Goal: Information Seeking & Learning: Learn about a topic

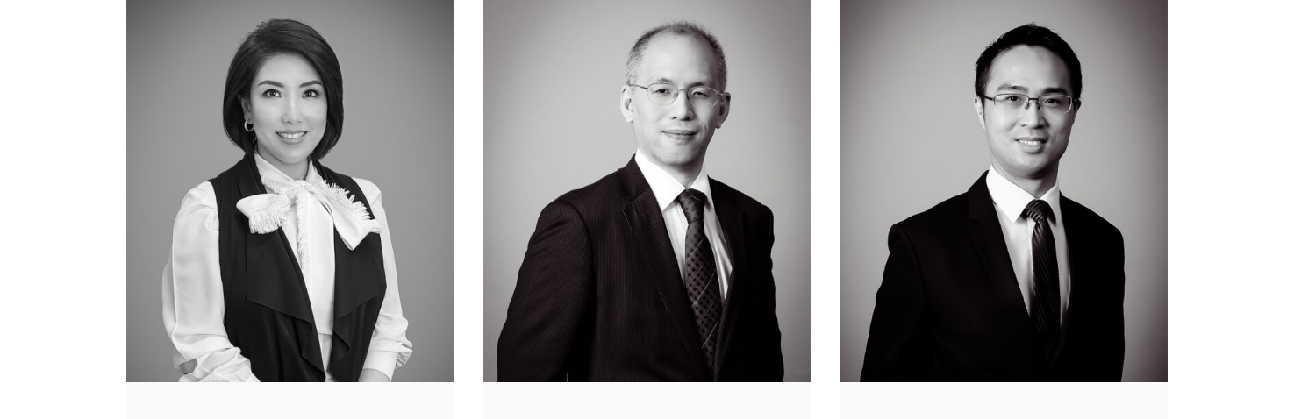
scroll to position [1931, 0]
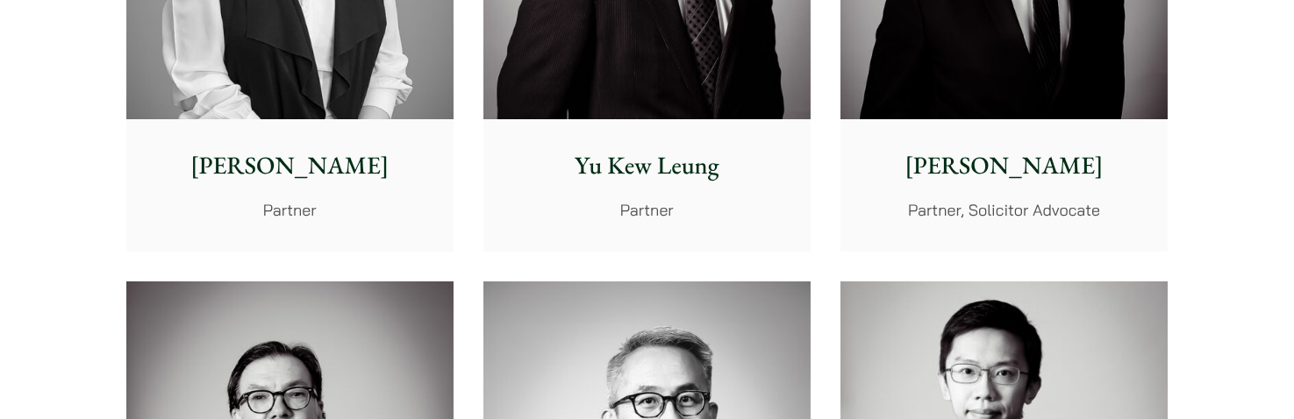
drag, startPoint x: 310, startPoint y: 171, endPoint x: 302, endPoint y: 166, distance: 9.5
click at [302, 166] on p "[PERSON_NAME]" at bounding box center [289, 165] width 299 height 37
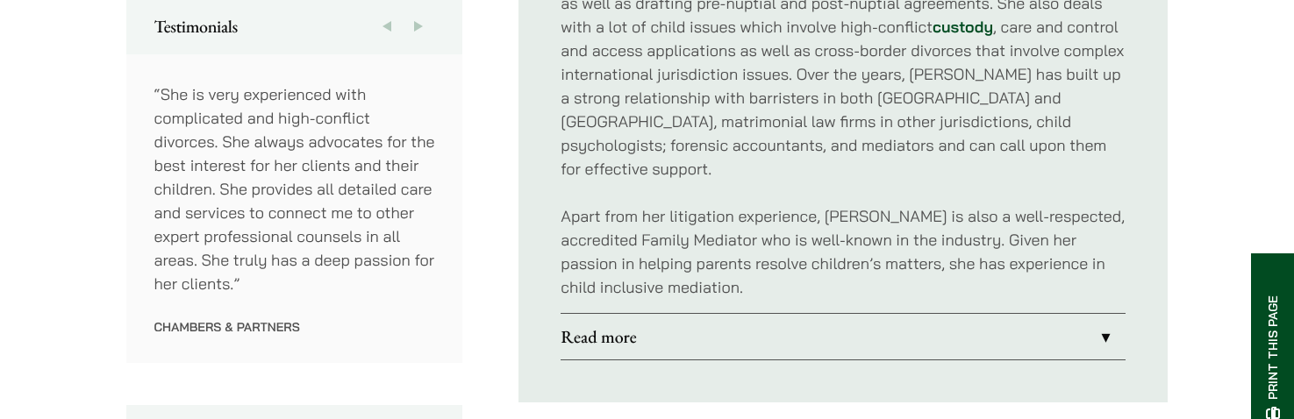
scroll to position [1141, 0]
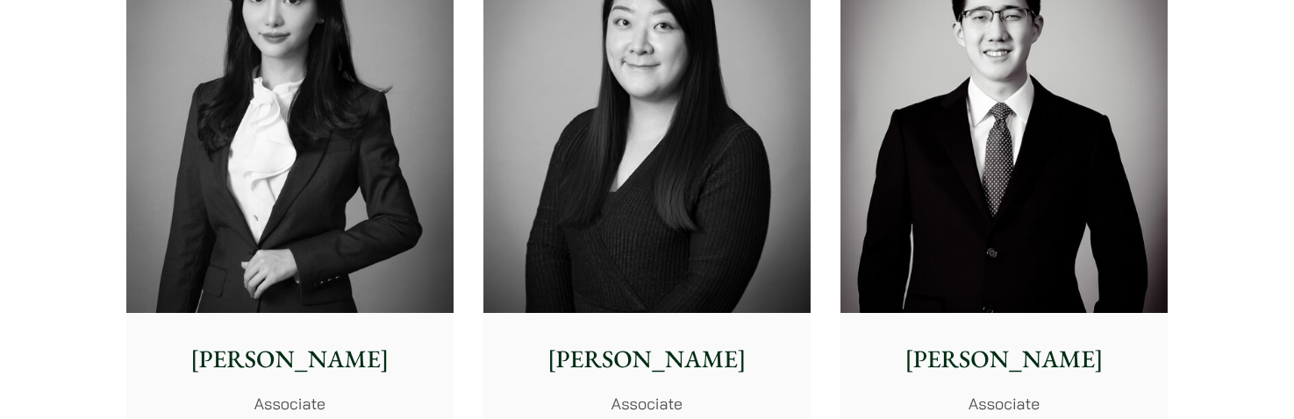
scroll to position [5353, 0]
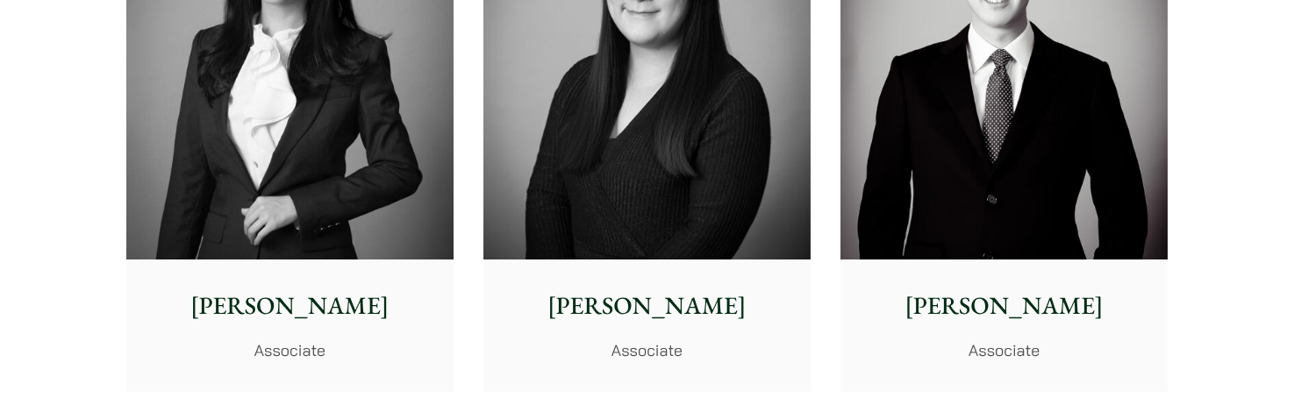
click at [313, 313] on p "[PERSON_NAME]" at bounding box center [289, 306] width 299 height 37
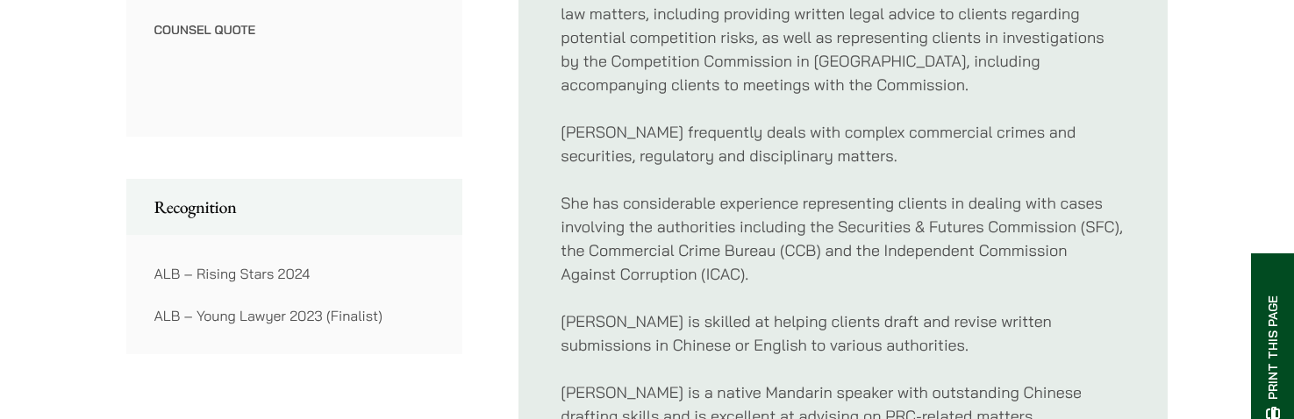
scroll to position [1580, 0]
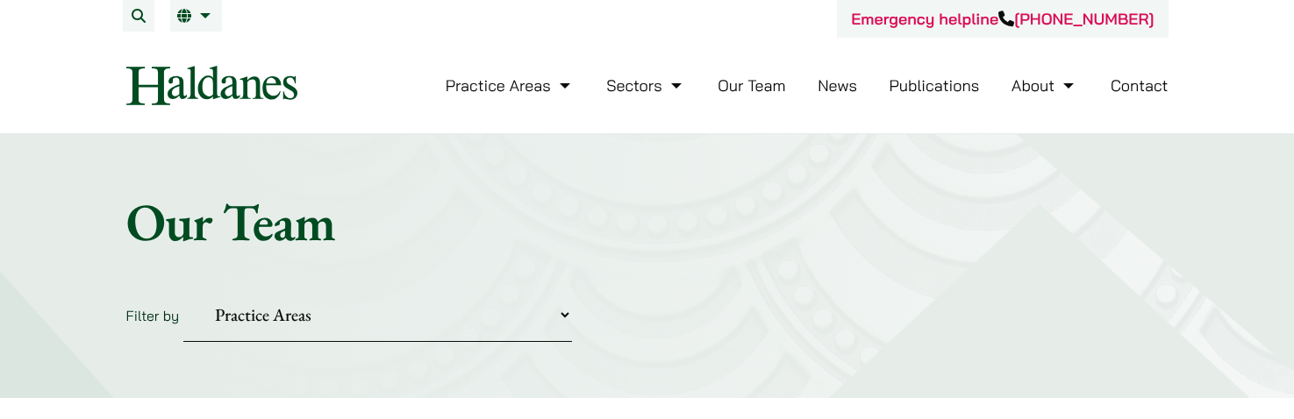
scroll to position [5353, 0]
